Goal: Navigation & Orientation: Find specific page/section

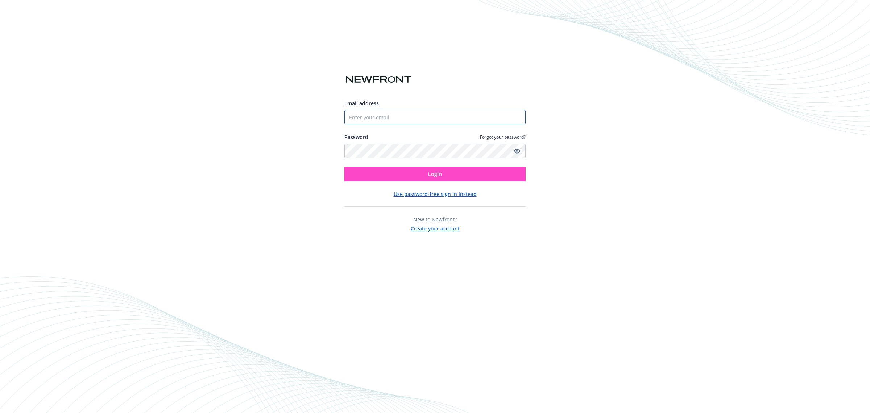
type input "[PERSON_NAME][EMAIL_ADDRESS][DOMAIN_NAME]"
click at [359, 173] on button "Login" at bounding box center [435, 174] width 181 height 15
